Goal: Register for event/course

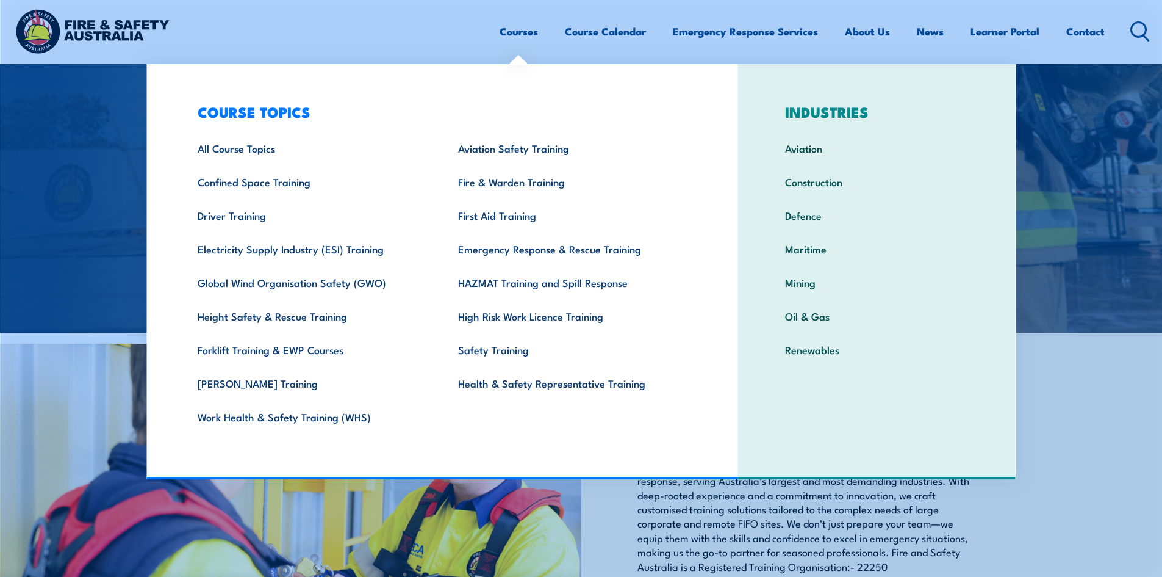
click at [95, 240] on img at bounding box center [581, 44] width 1162 height 577
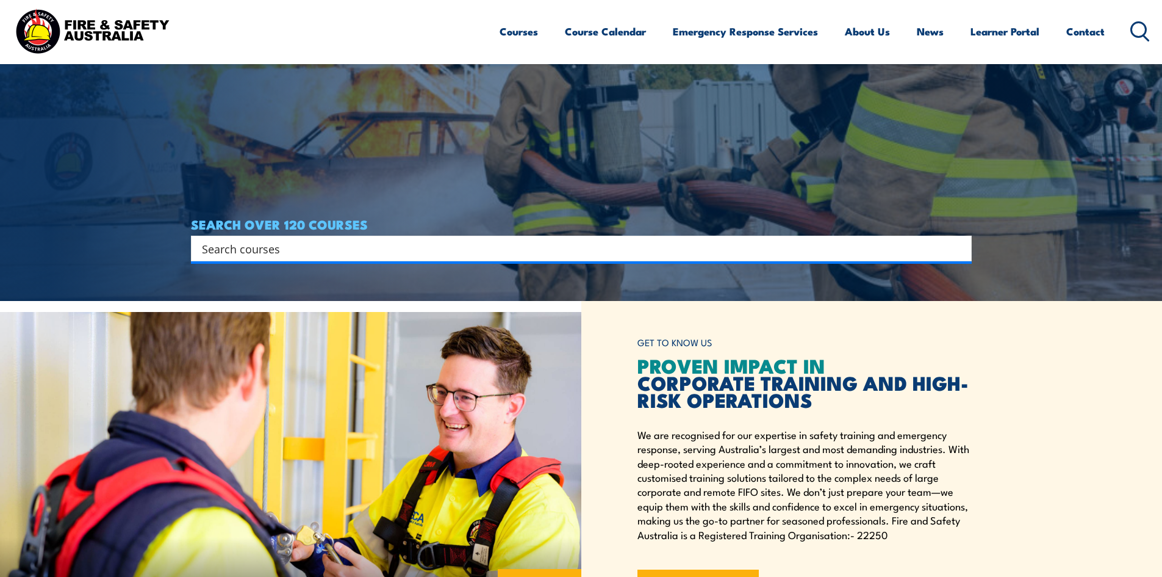
scroll to position [305, 0]
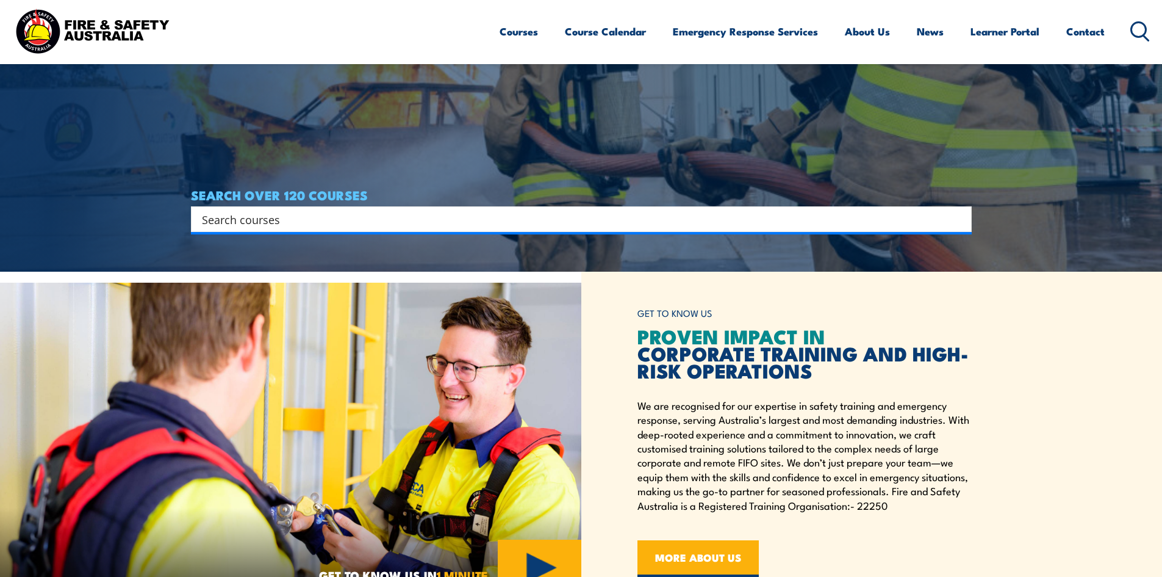
click at [307, 210] on input "Search input" at bounding box center [573, 219] width 743 height 18
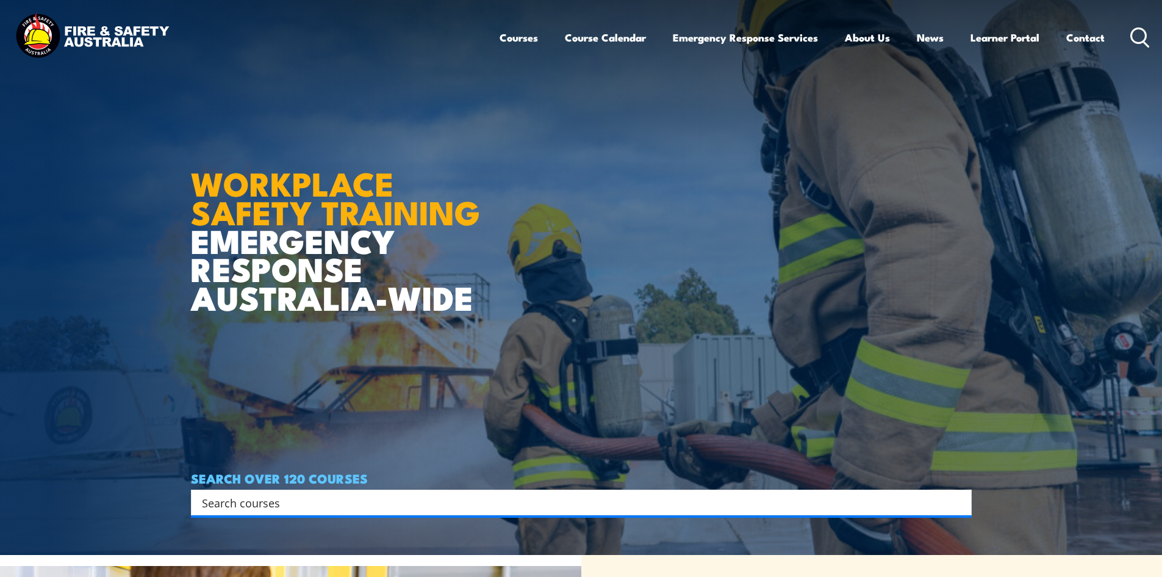
scroll to position [0, 0]
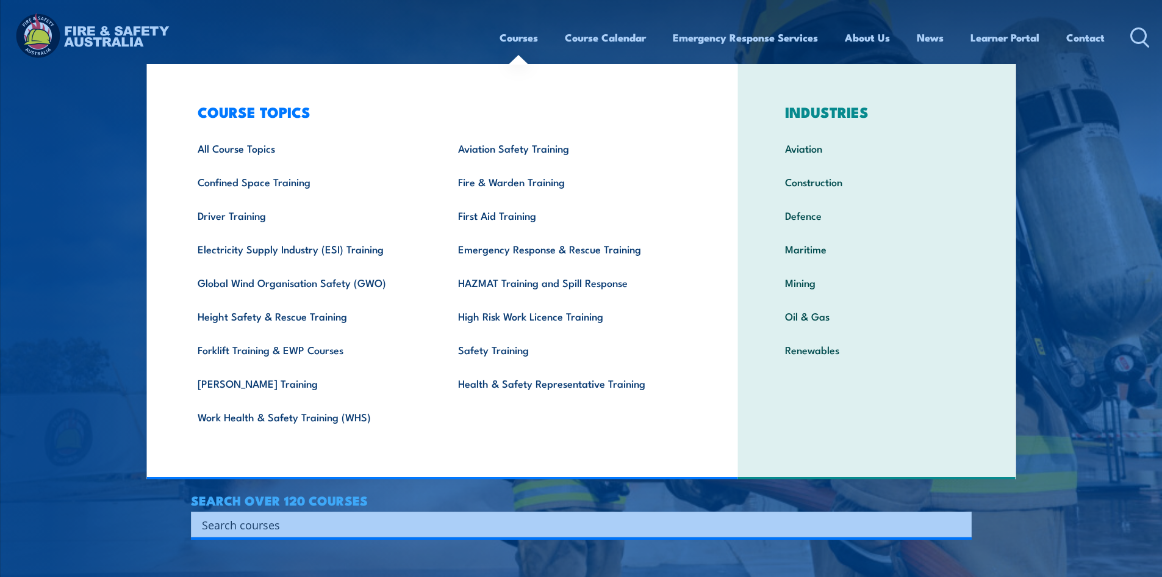
click at [509, 41] on link "Courses" at bounding box center [519, 37] width 38 height 32
click at [251, 157] on link "All Course Topics" at bounding box center [309, 148] width 260 height 34
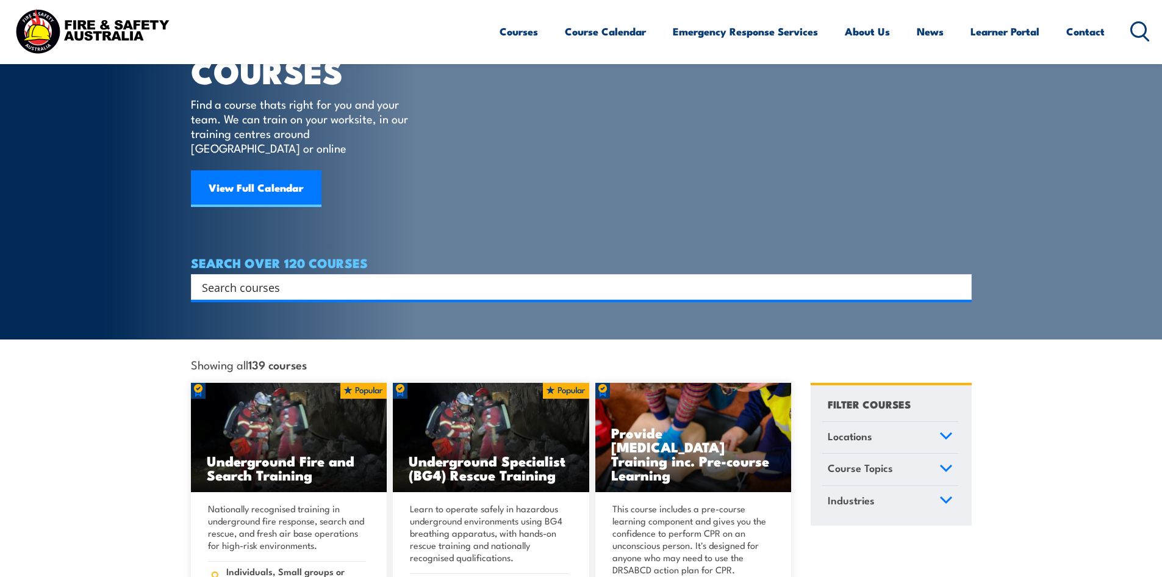
scroll to position [61, 0]
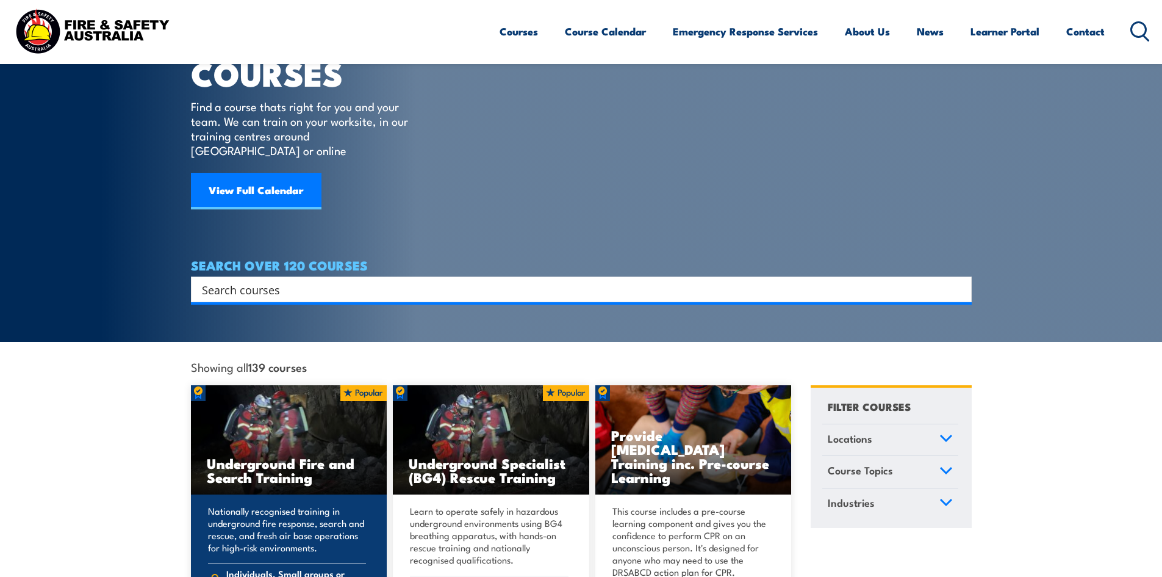
click at [329, 398] on img at bounding box center [289, 440] width 196 height 110
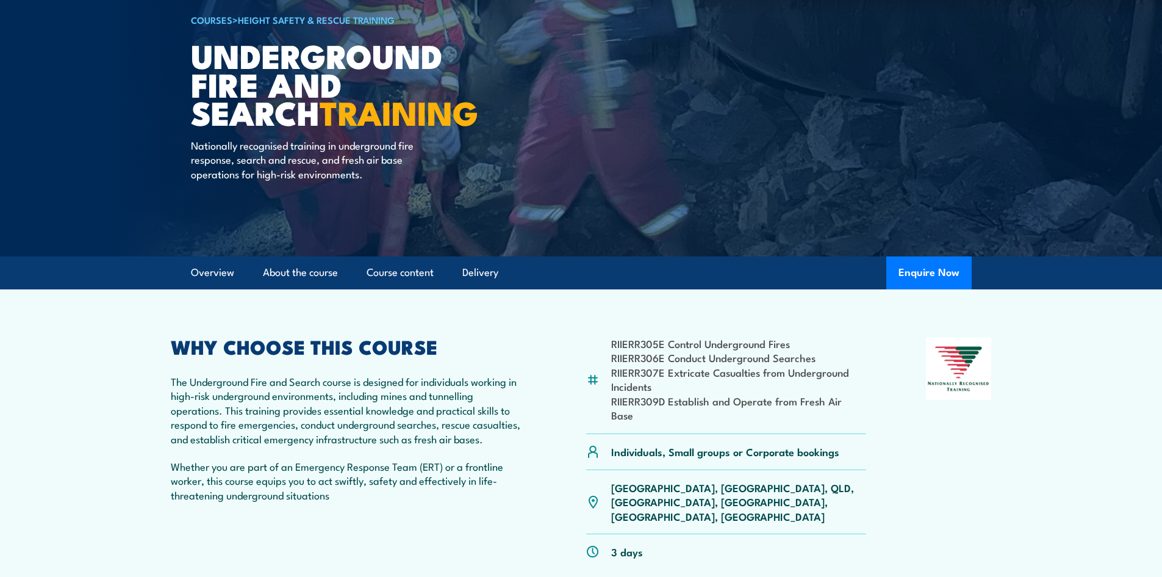
scroll to position [122, 0]
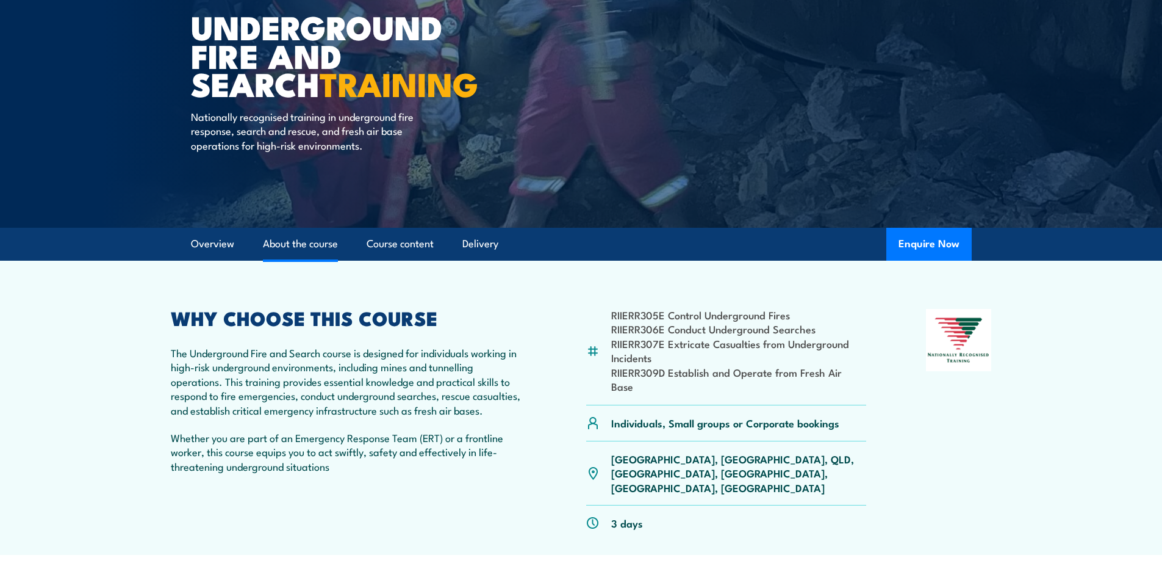
click at [282, 245] on link "About the course" at bounding box center [300, 244] width 75 height 32
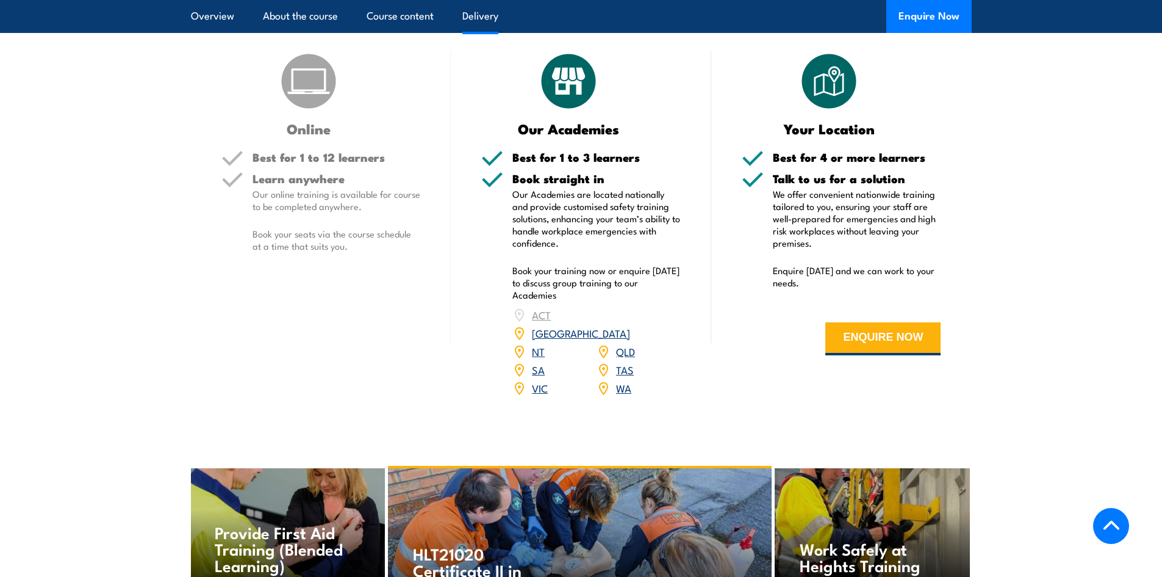
scroll to position [1437, 0]
